Goal: Transaction & Acquisition: Subscribe to service/newsletter

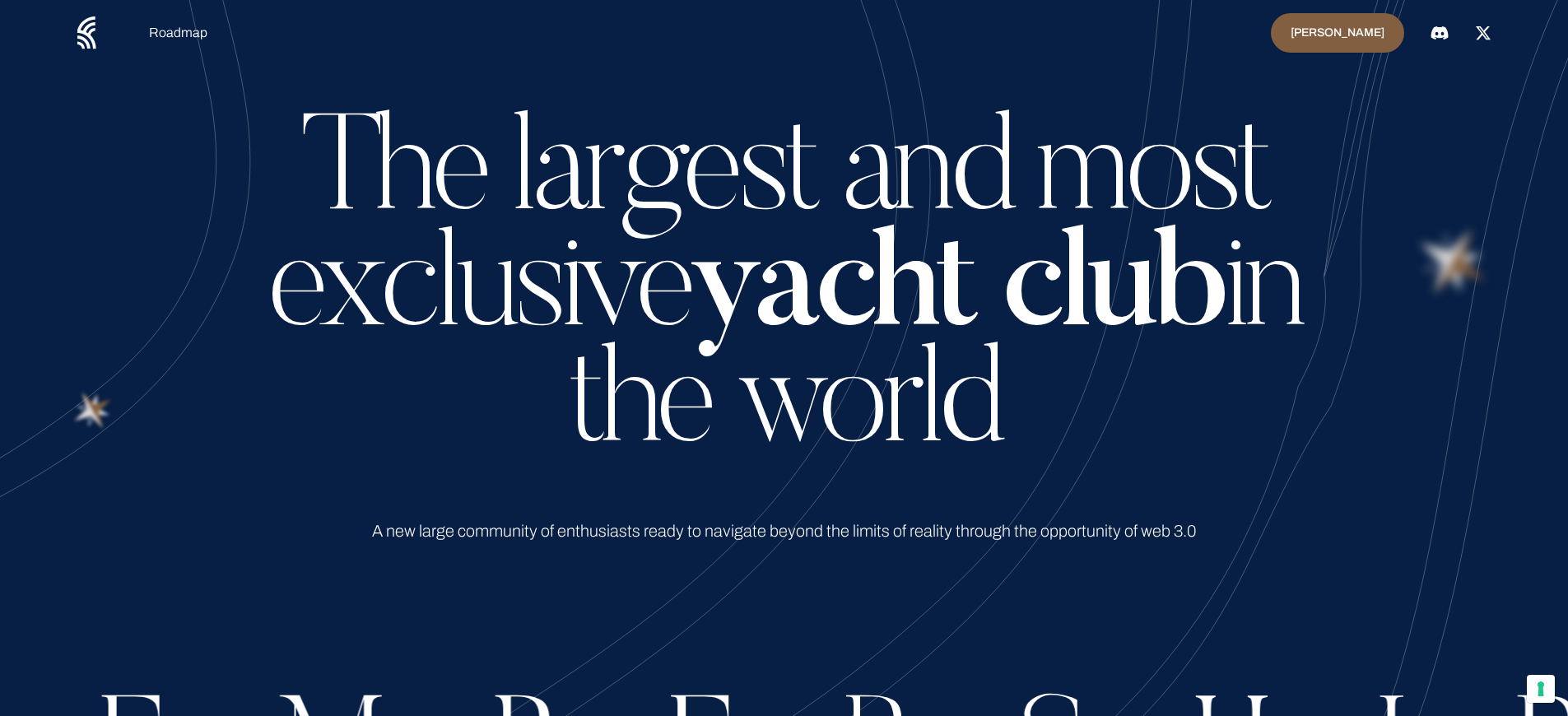
click at [1345, 33] on link "[PERSON_NAME]" at bounding box center [1337, 33] width 133 height 40
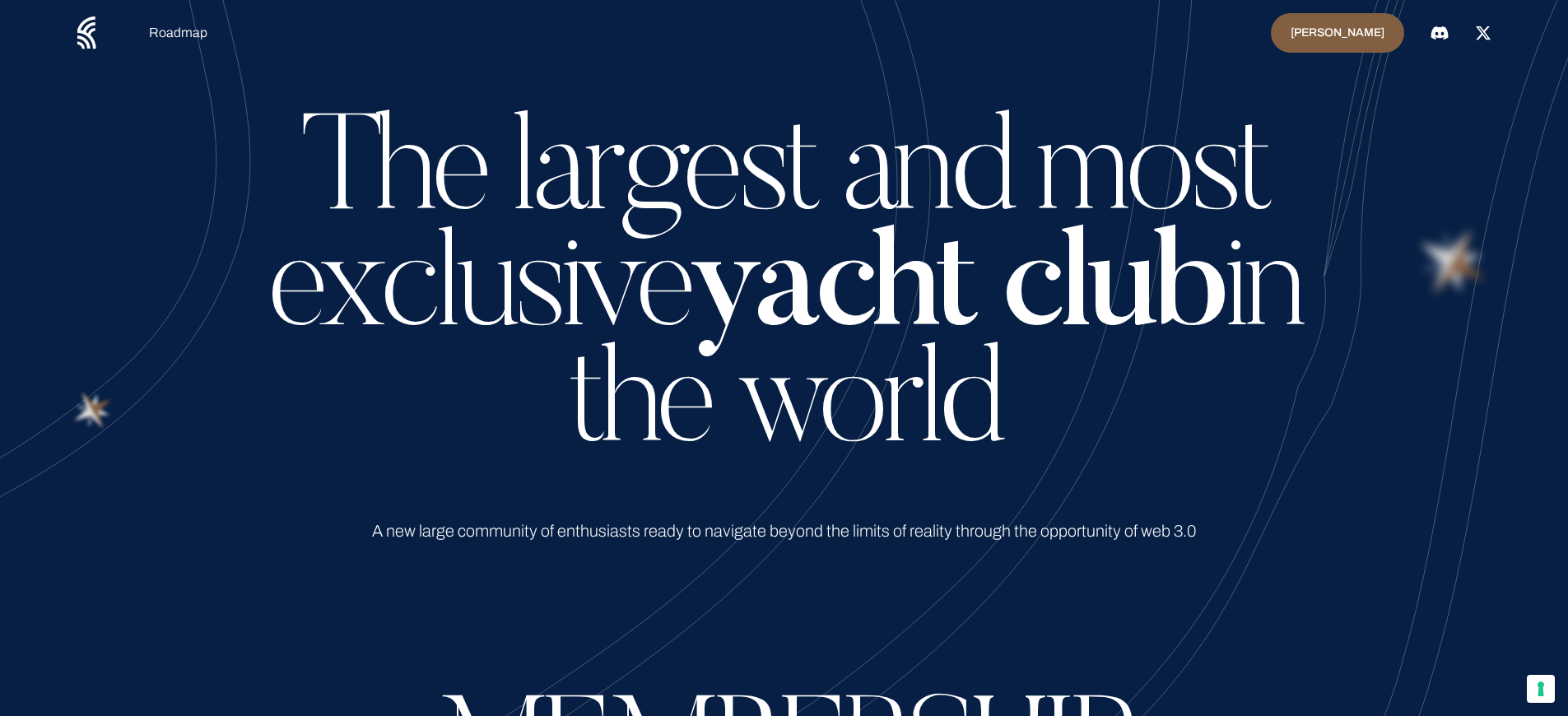
scroll to position [7261, 0]
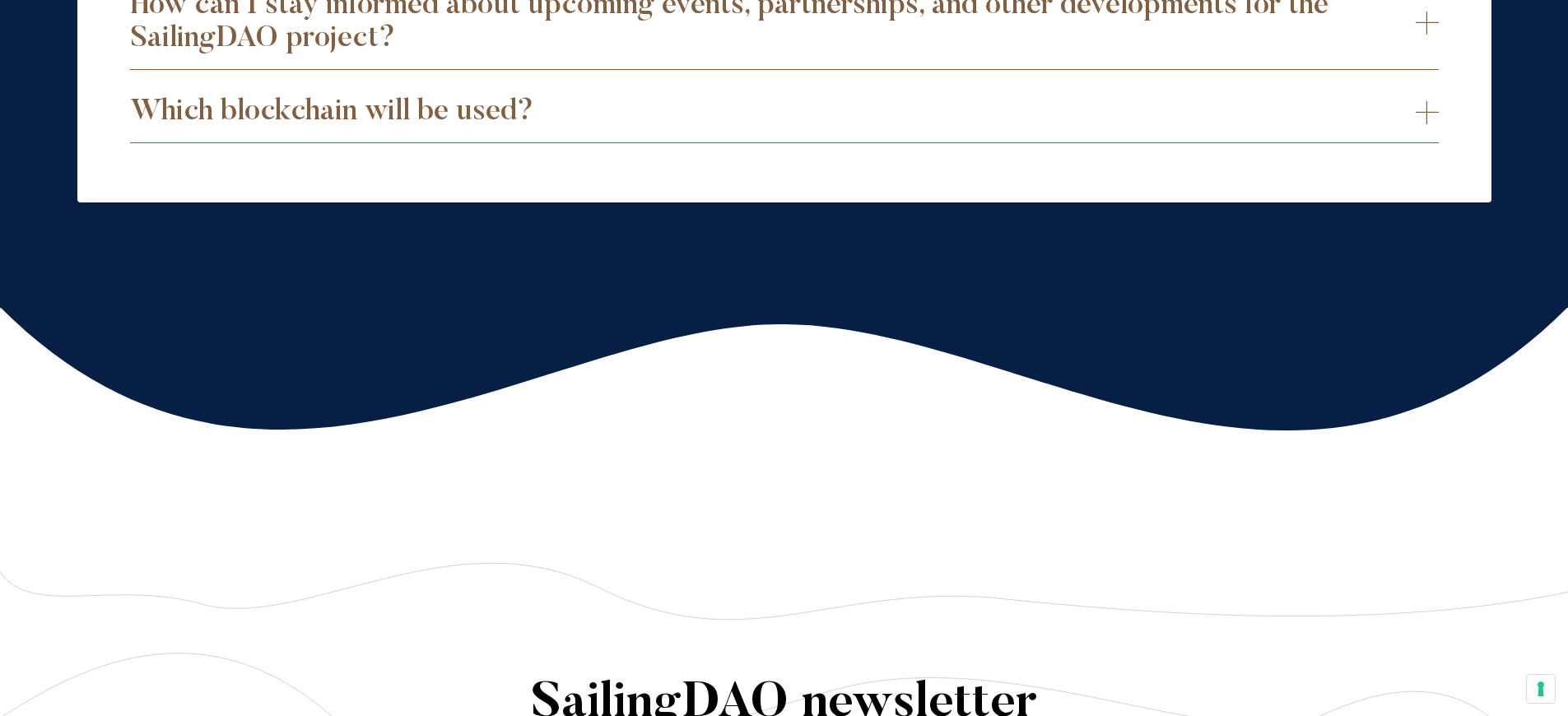
scroll to position [7261, 0]
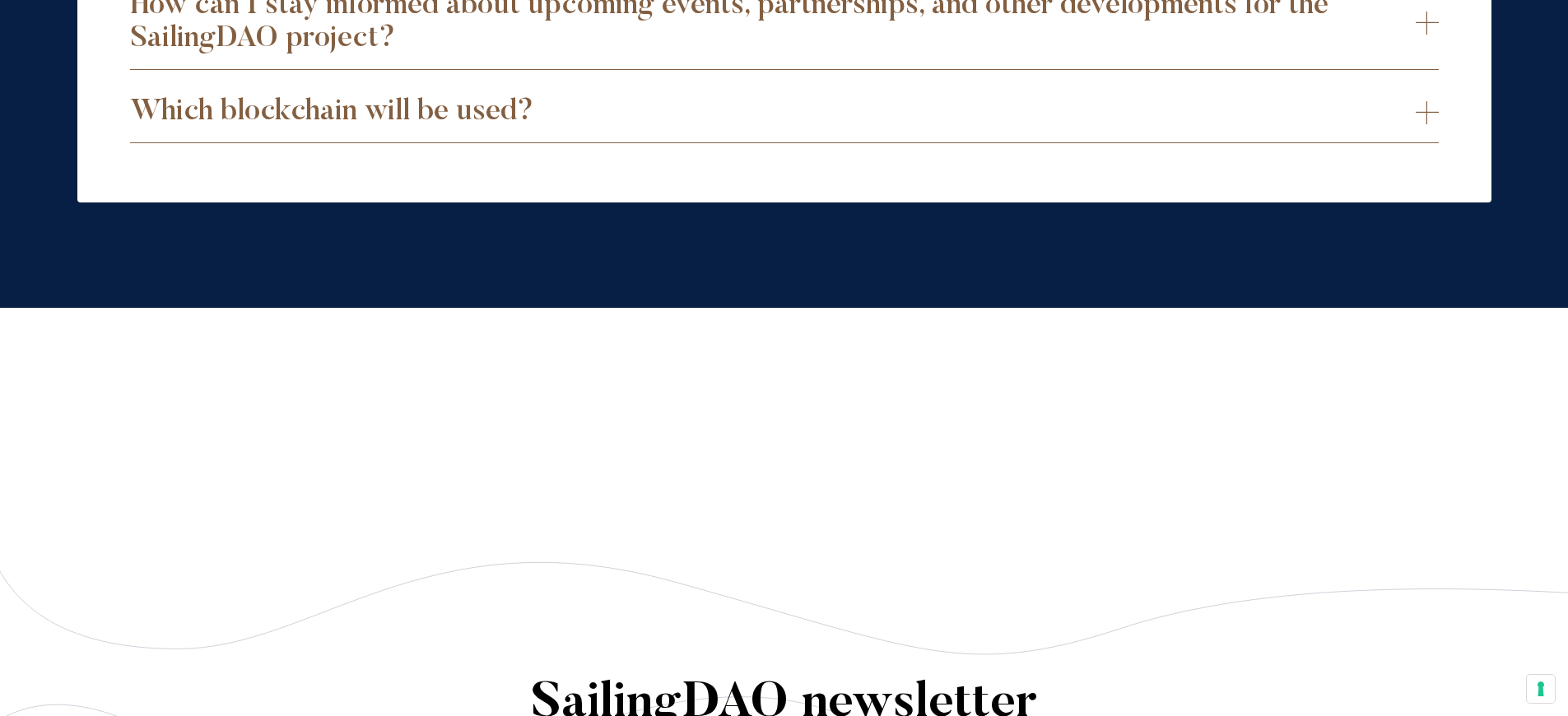
scroll to position [0, 0]
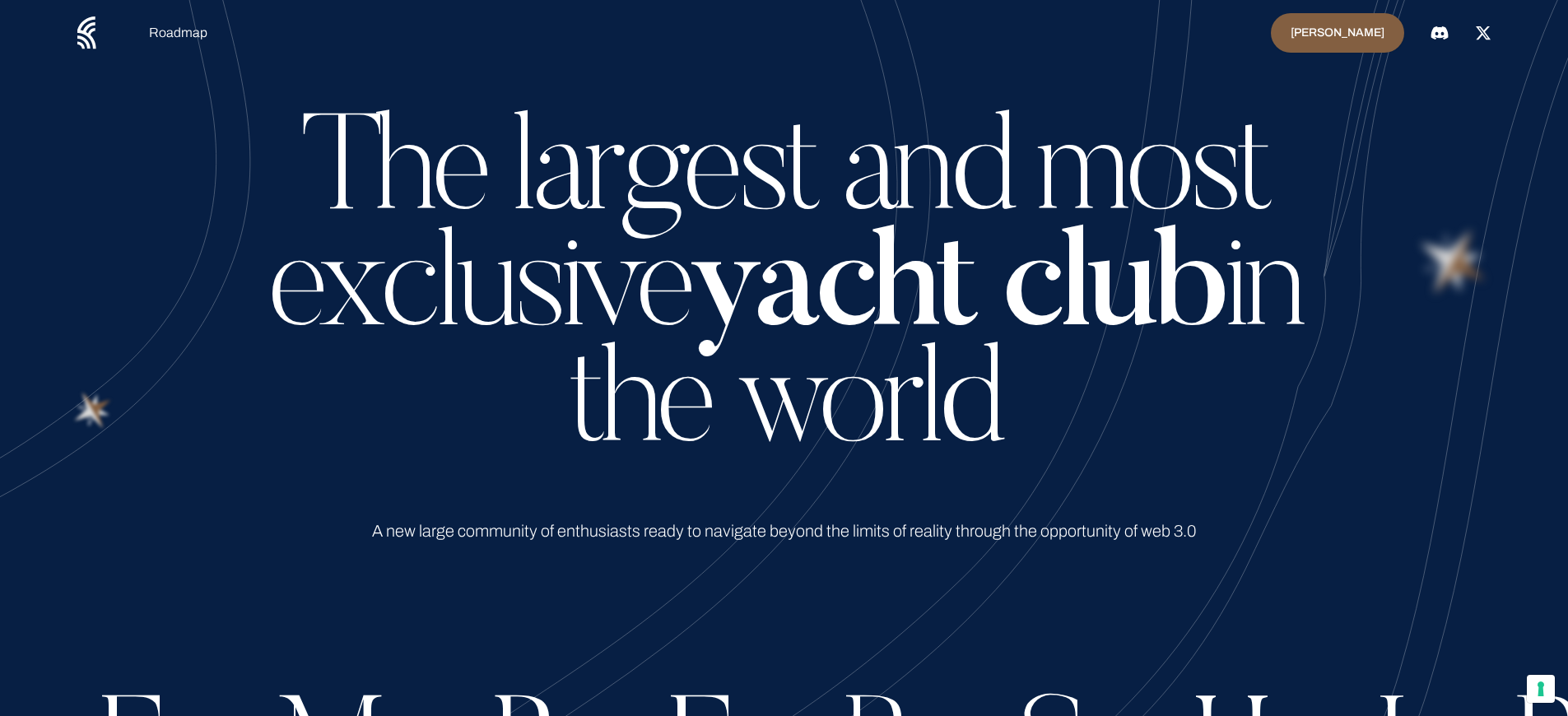
click at [1345, 33] on link "[PERSON_NAME]" at bounding box center [1337, 33] width 133 height 40
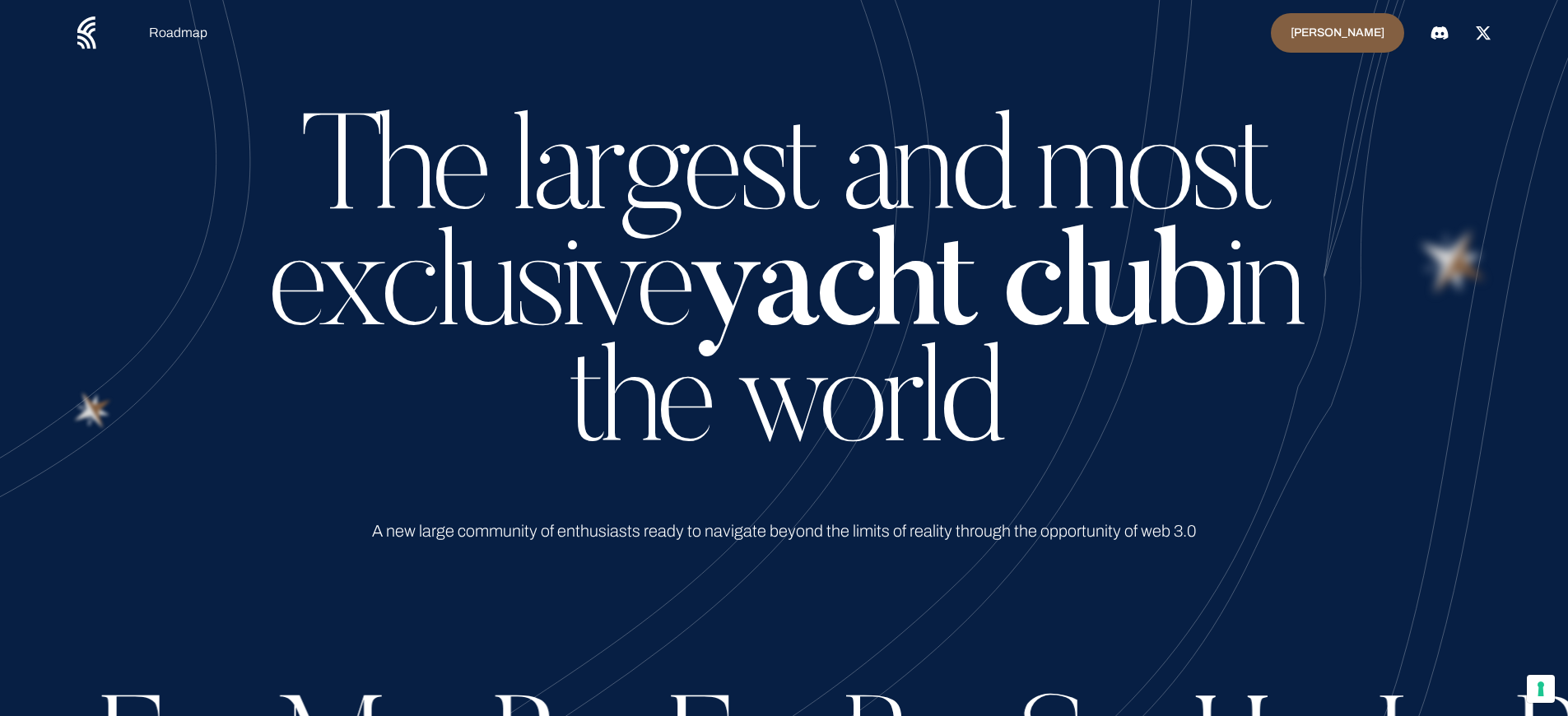
click at [1345, 33] on link "[PERSON_NAME]" at bounding box center [1337, 33] width 133 height 40
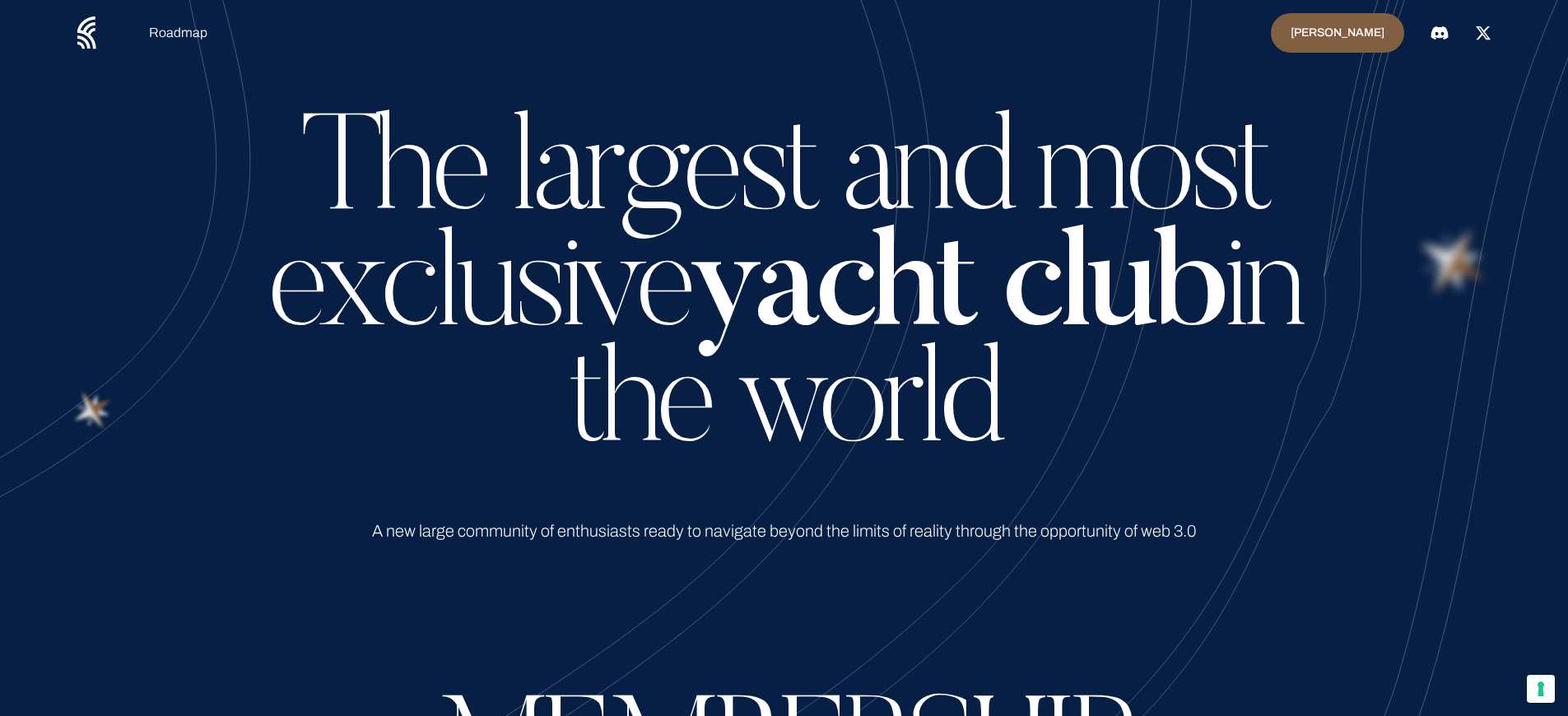
scroll to position [7261, 0]
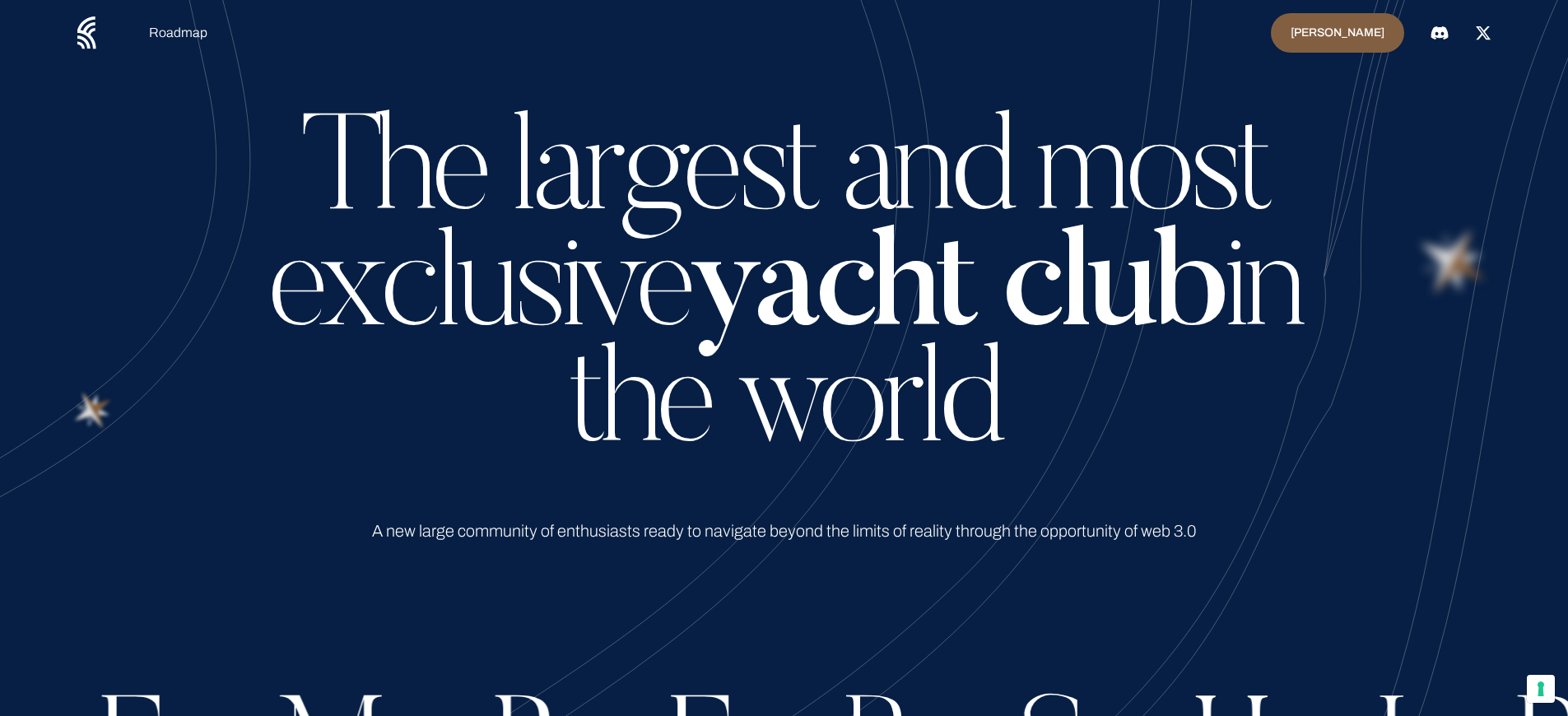
click at [1345, 33] on link "[PERSON_NAME]" at bounding box center [1337, 33] width 133 height 40
